Goal: Task Accomplishment & Management: Use online tool/utility

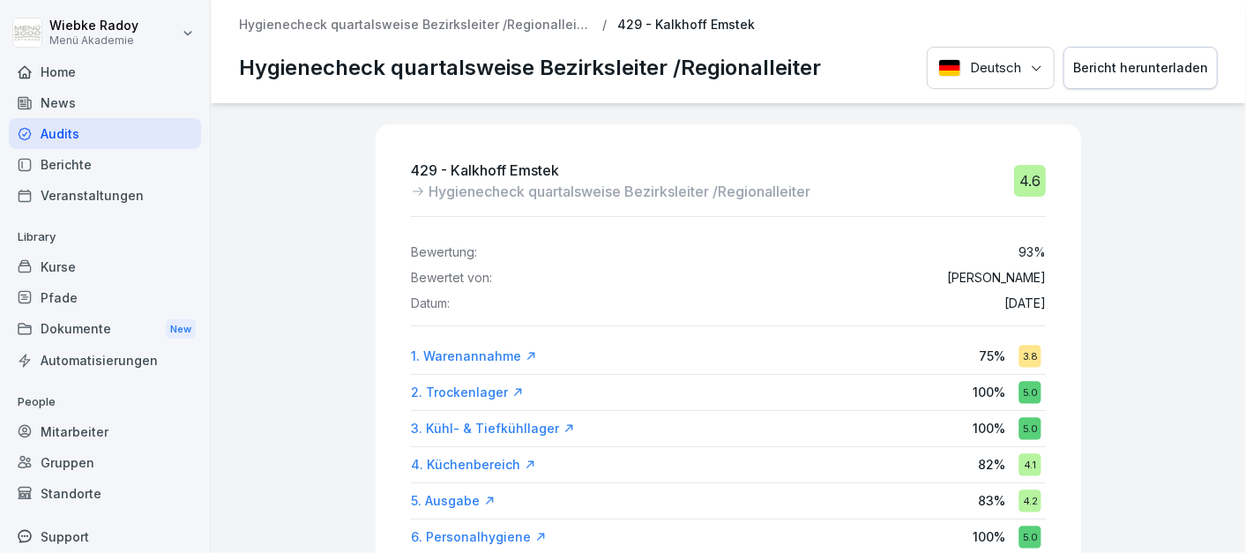
click at [72, 131] on div "Audits" at bounding box center [105, 133] width 192 height 31
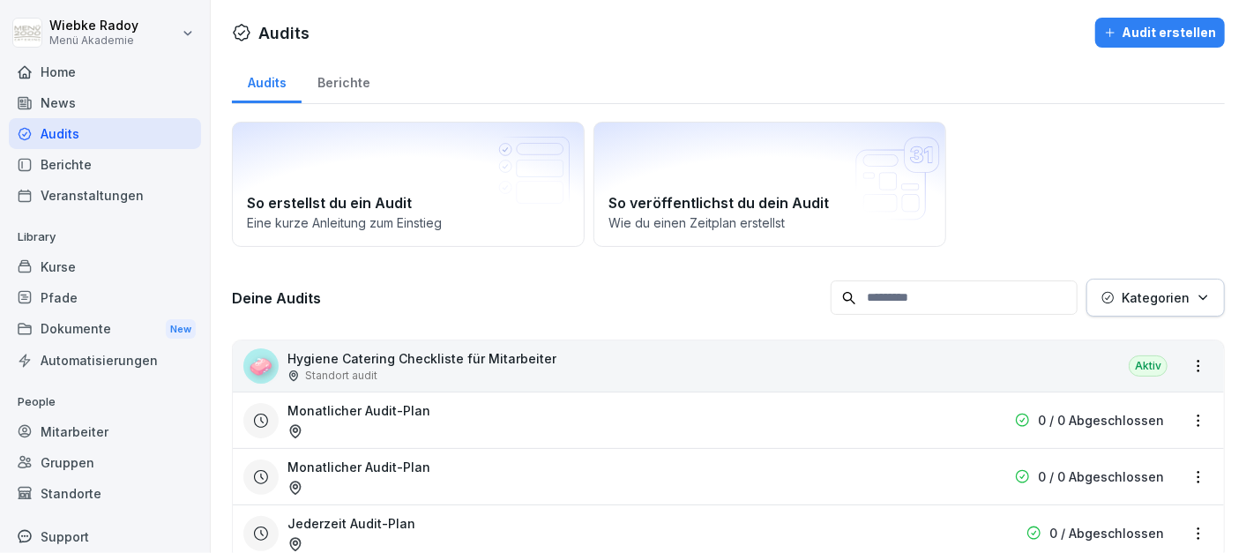
click at [1143, 30] on div "Audit erstellen" at bounding box center [1160, 32] width 112 height 19
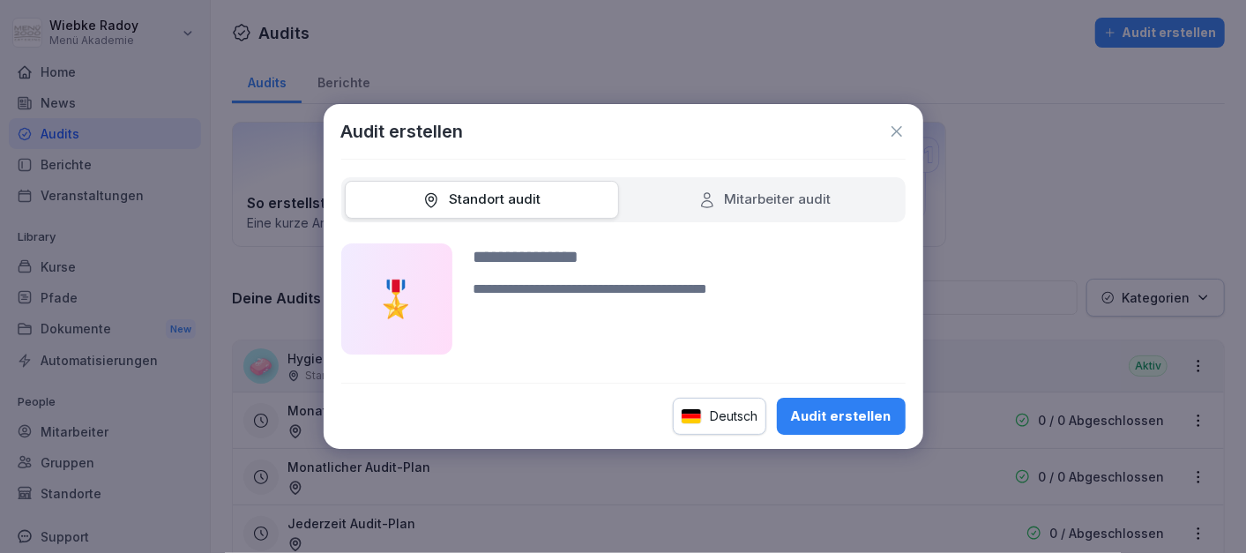
click at [901, 128] on icon at bounding box center [897, 132] width 18 height 18
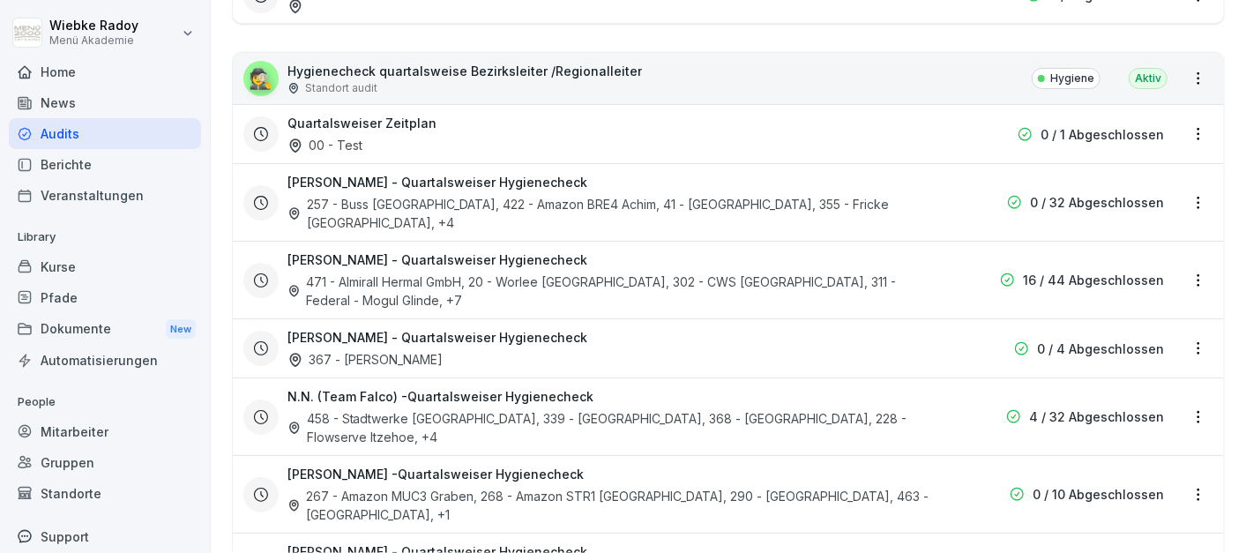
scroll to position [539, 0]
click at [882, 82] on div "🕵️ Hygienecheck quartalsweise Bezirksleiter /Regionalleiter Standort audit Hygi…" at bounding box center [728, 77] width 991 height 51
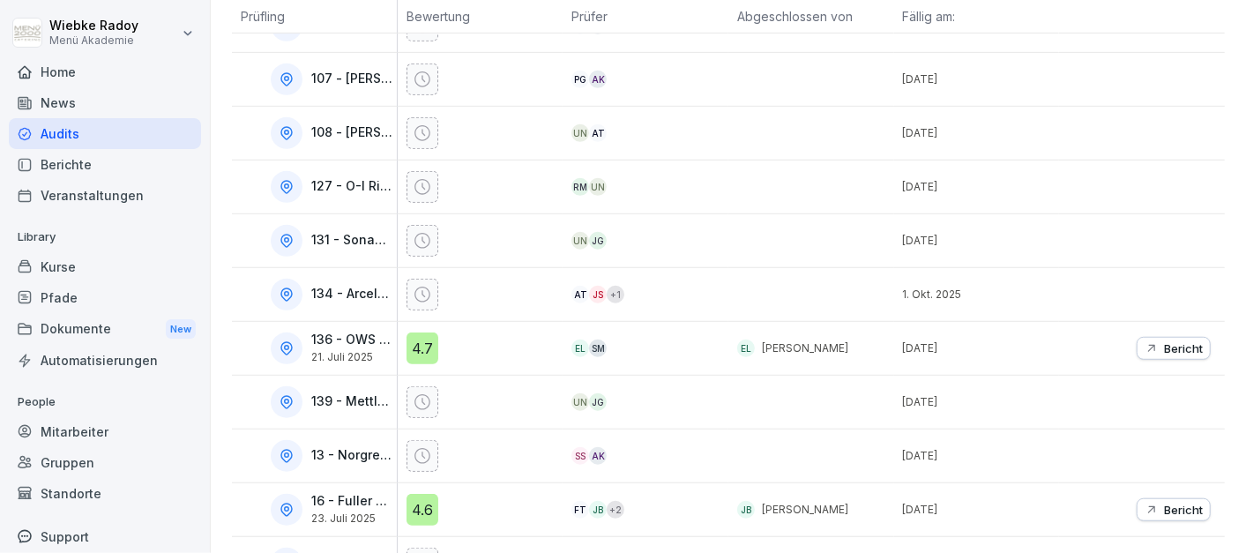
scroll to position [295, 0]
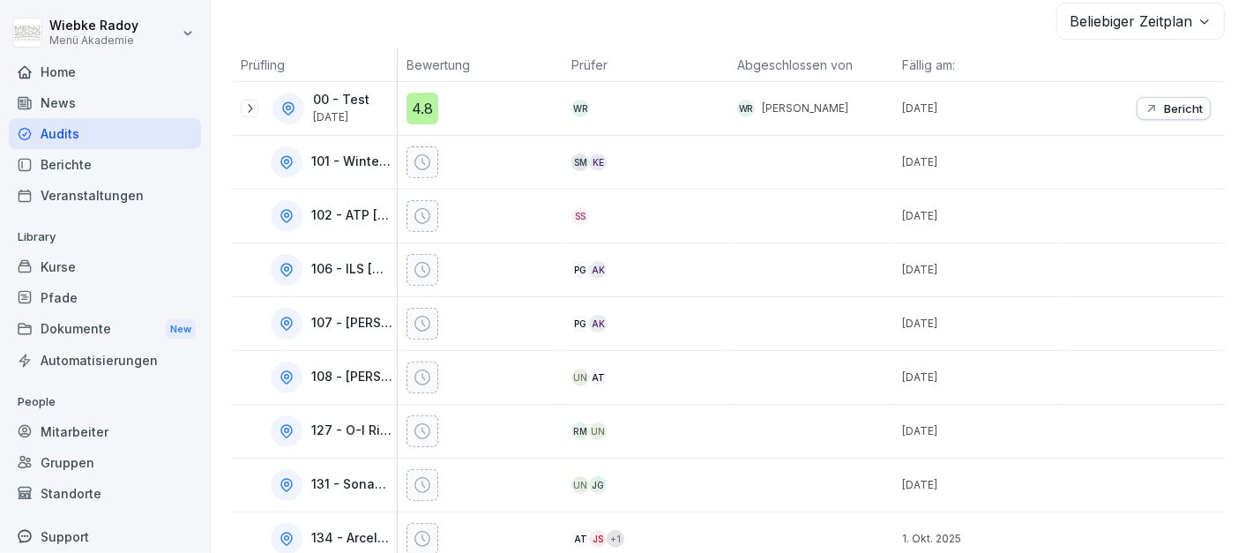
click at [1192, 64] on th at bounding box center [1142, 66] width 166 height 34
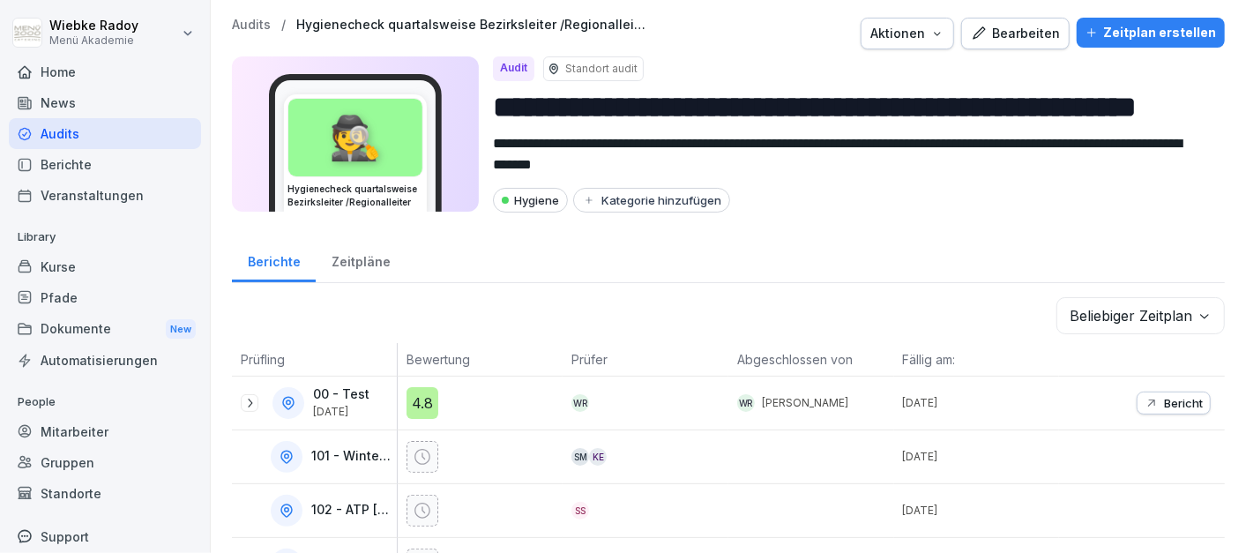
click at [1018, 47] on button "Bearbeiten" at bounding box center [1015, 34] width 108 height 32
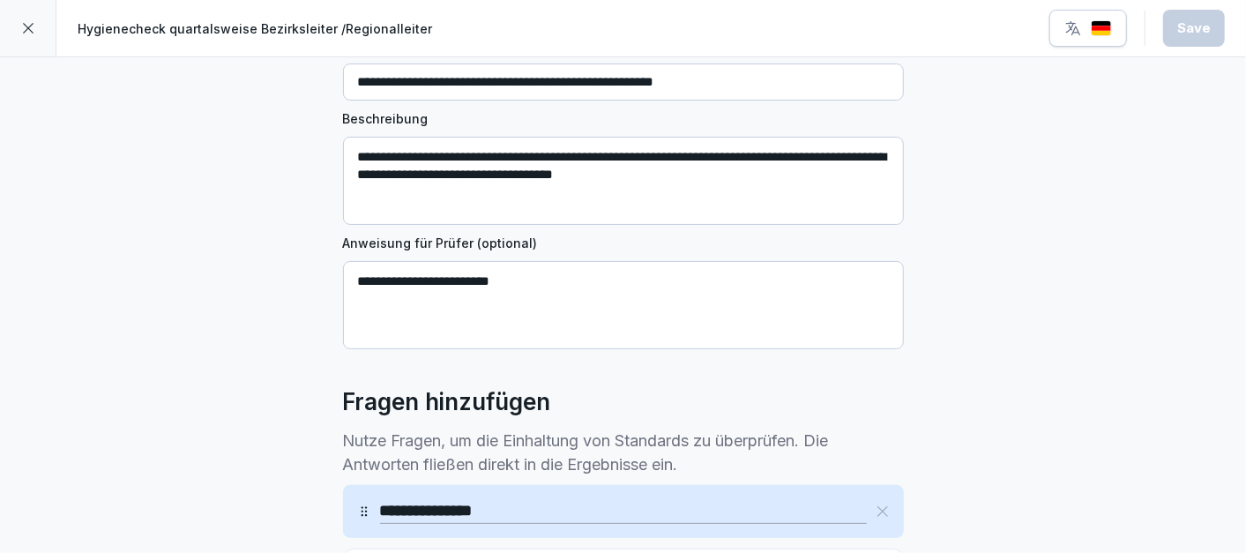
scroll to position [166, 0]
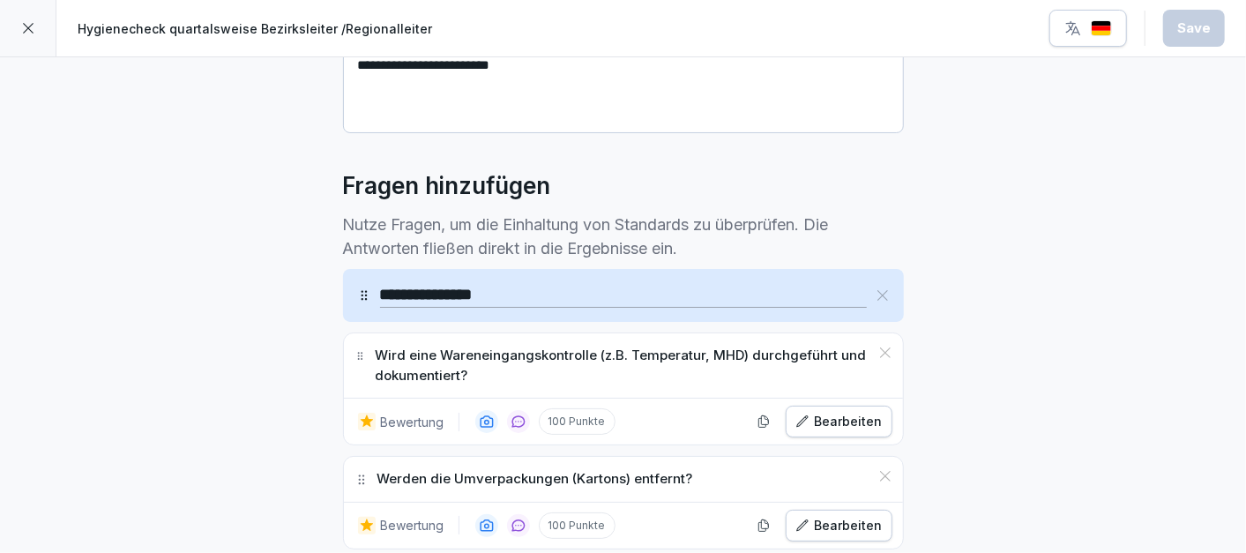
click at [413, 224] on p "Nutze Fragen, um die Einhaltung von Standards zu überprüfen. Die Antworten flie…" at bounding box center [623, 237] width 561 height 48
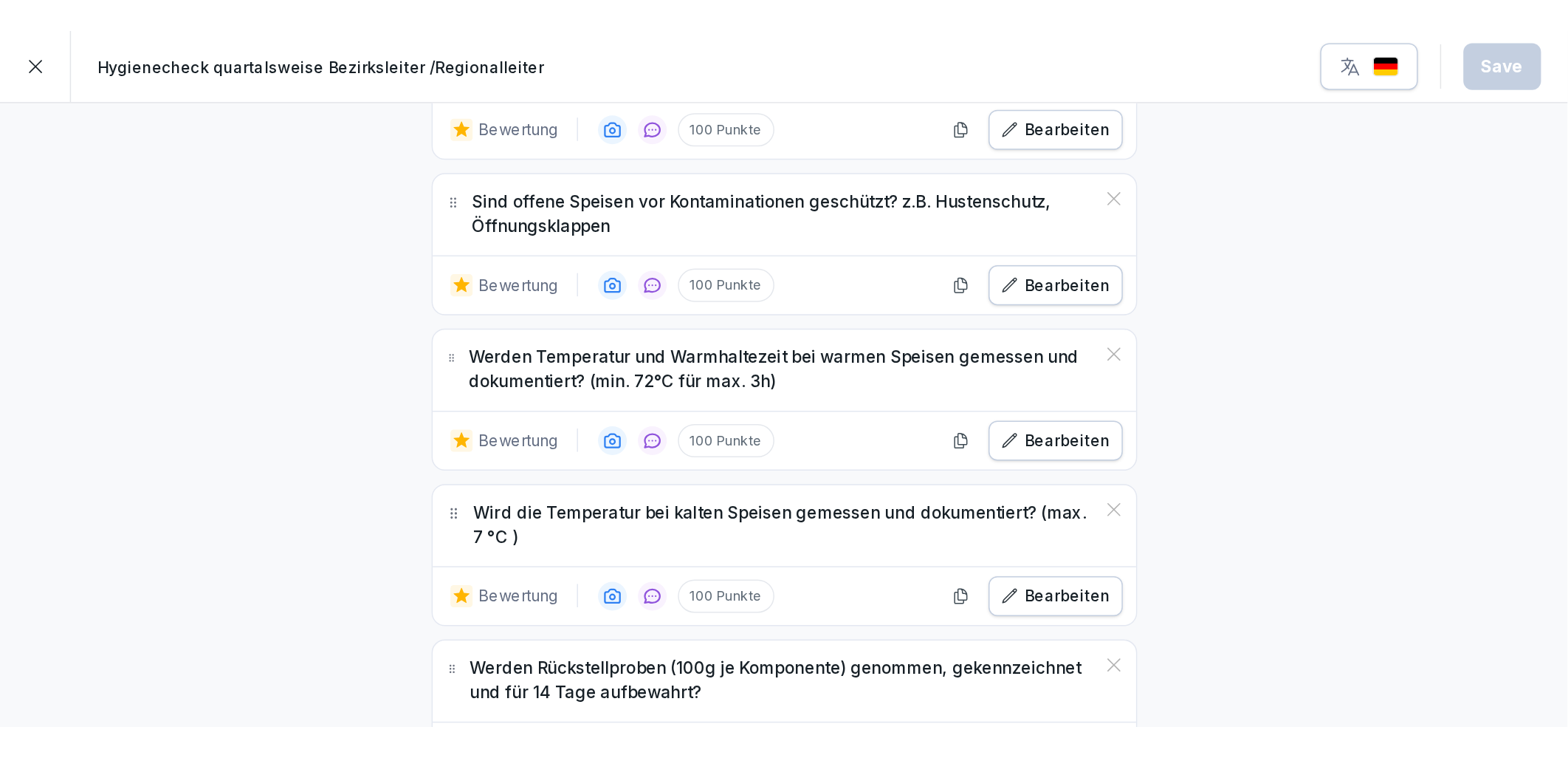
scroll to position [3426, 0]
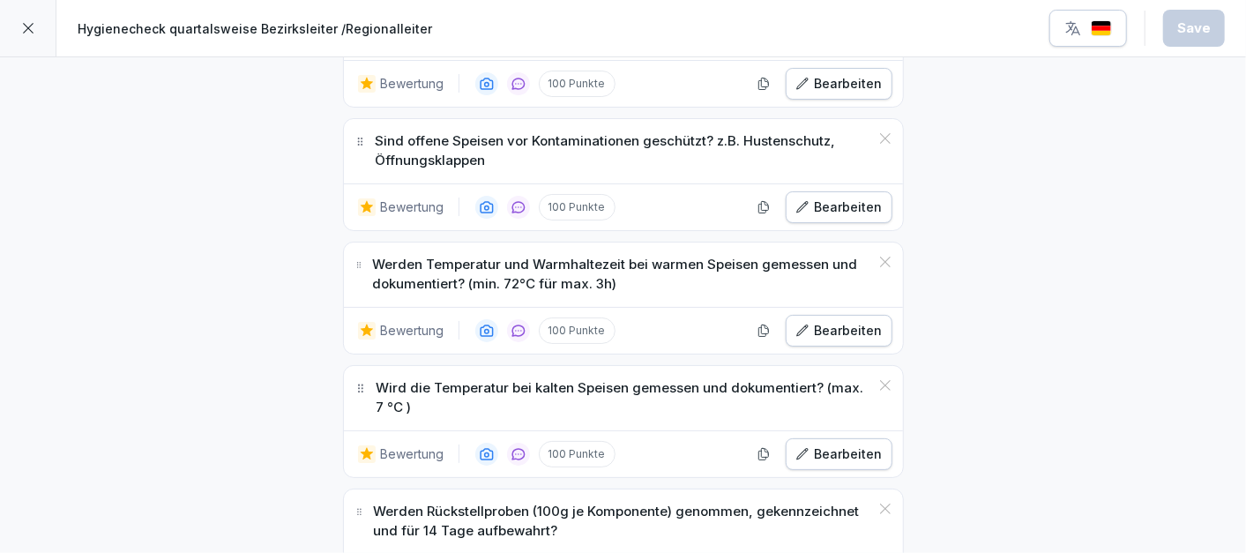
click at [30, 37] on div at bounding box center [28, 28] width 56 height 56
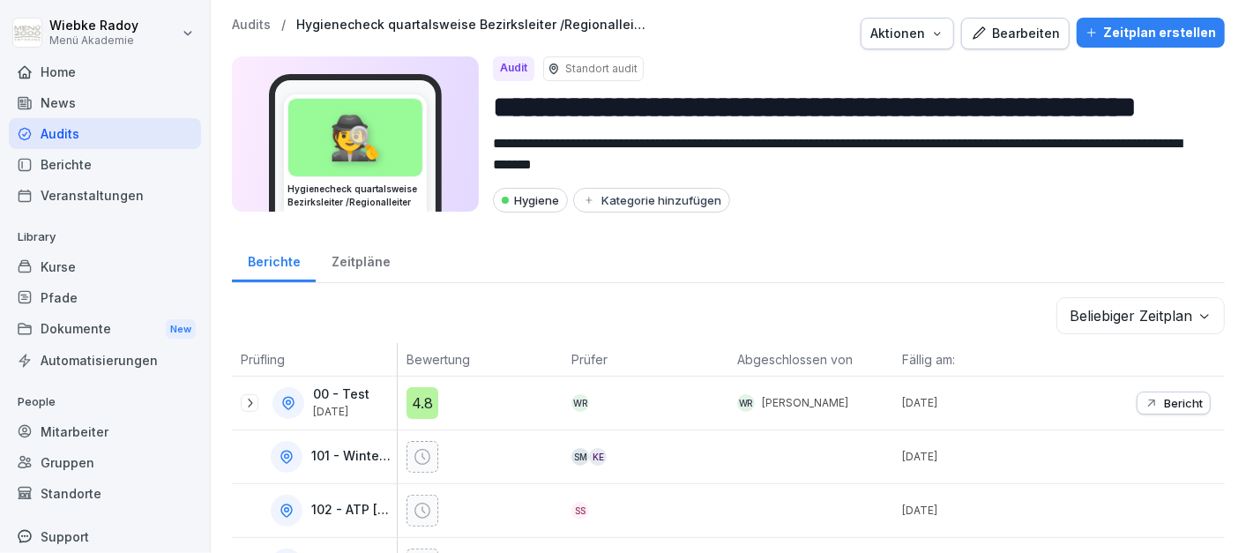
click at [750, 259] on div "Berichte Zeitpläne" at bounding box center [728, 260] width 993 height 46
drag, startPoint x: 781, startPoint y: 179, endPoint x: 666, endPoint y: 330, distance: 189.4
